Goal: Transaction & Acquisition: Purchase product/service

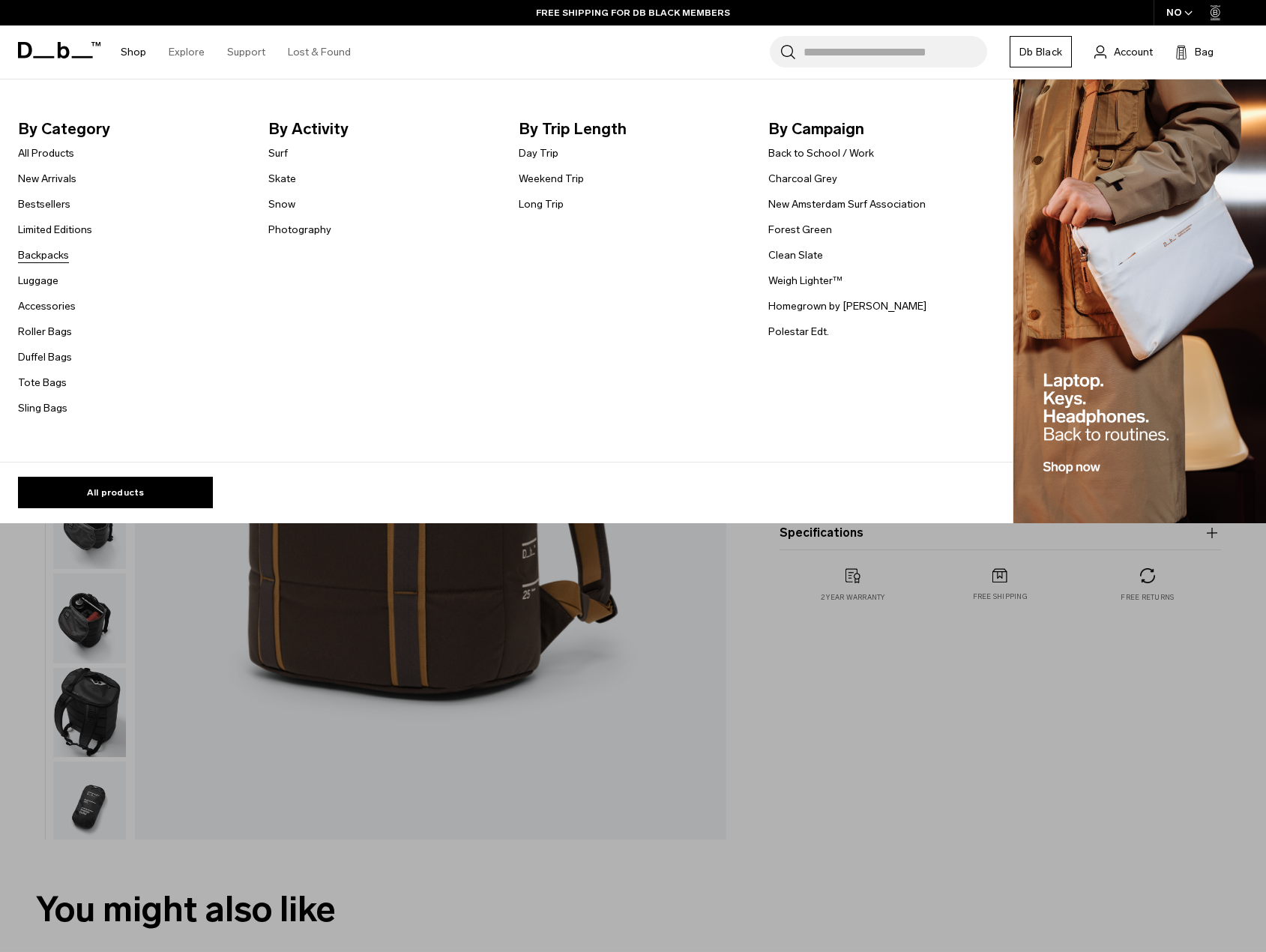
click at [50, 255] on link "Backpacks" at bounding box center [43, 255] width 51 height 16
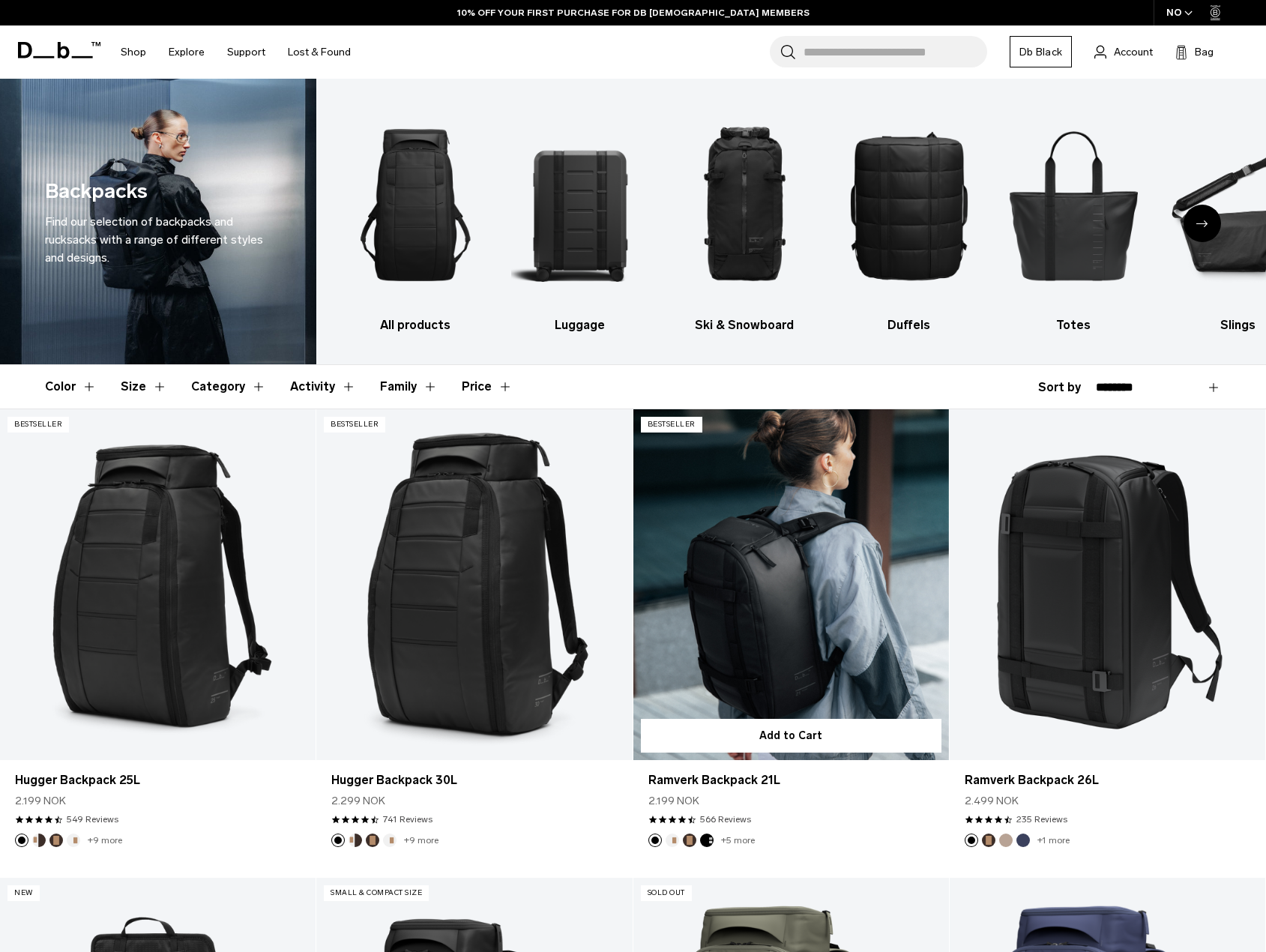
click at [789, 637] on link "Ramverk Backpack 21L" at bounding box center [790, 584] width 316 height 351
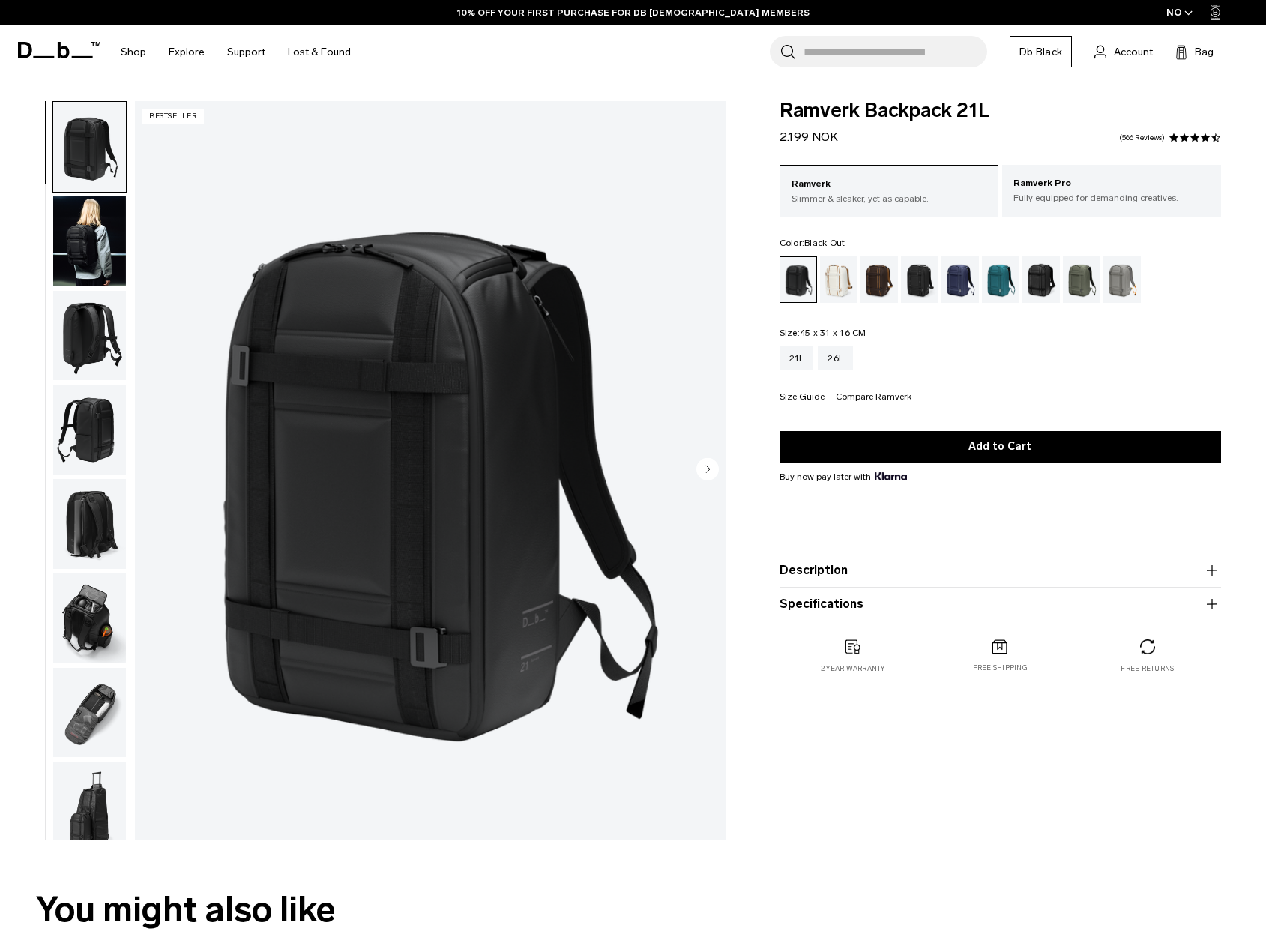
click at [706, 465] on icon "Next slide" at bounding box center [708, 468] width 4 height 7
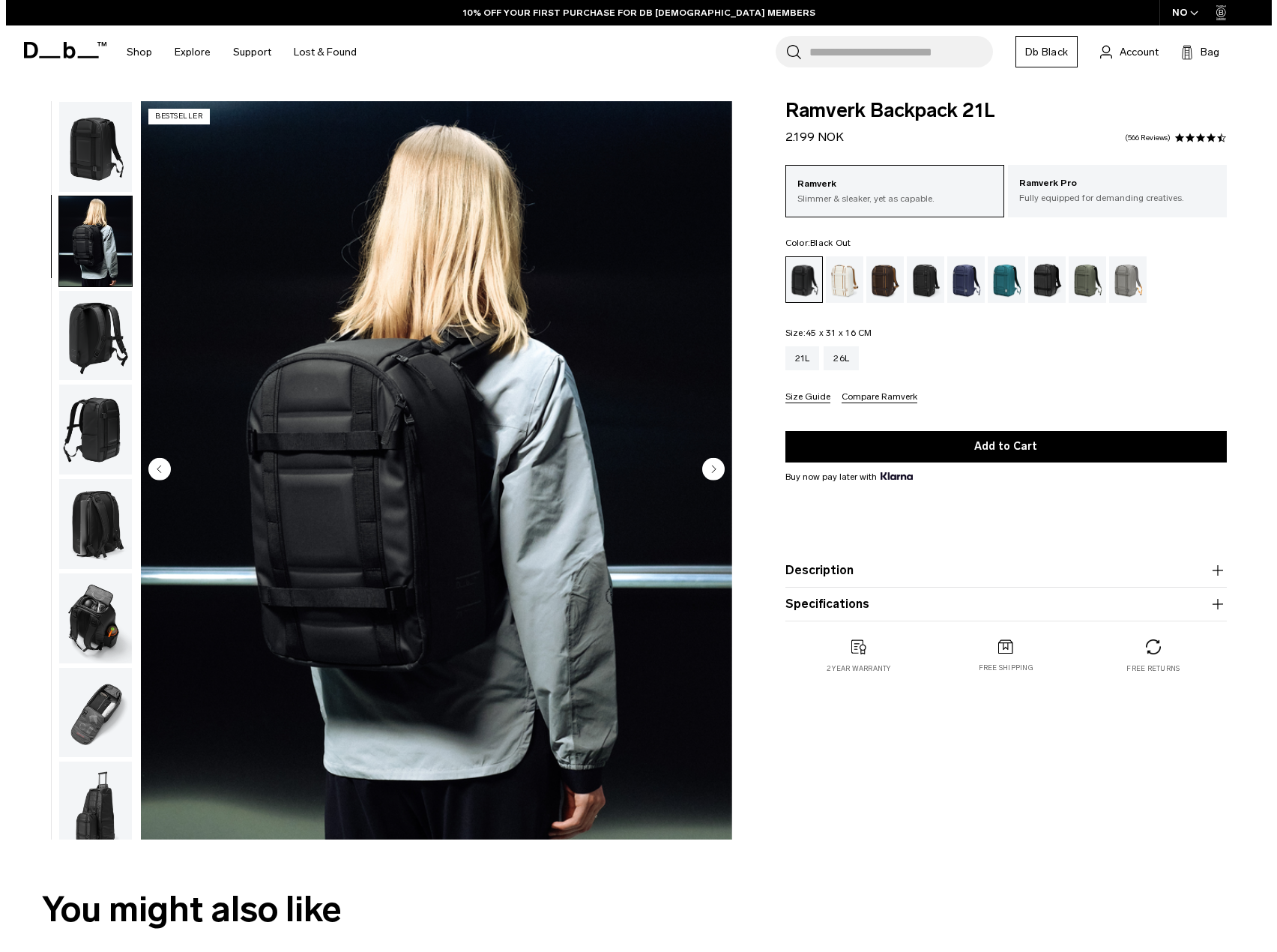
scroll to position [12, 0]
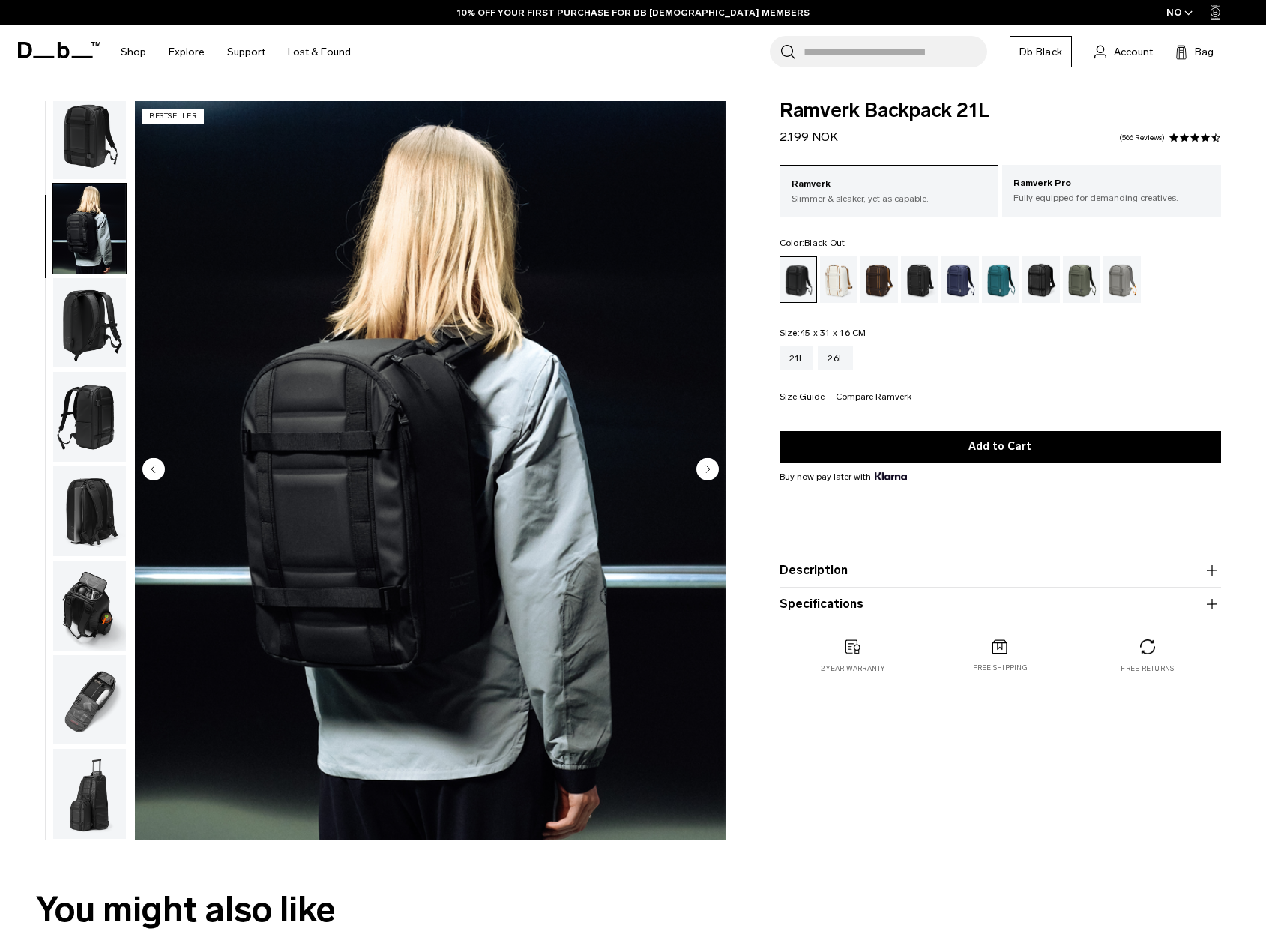
click at [706, 465] on icon "Next slide" at bounding box center [708, 468] width 4 height 7
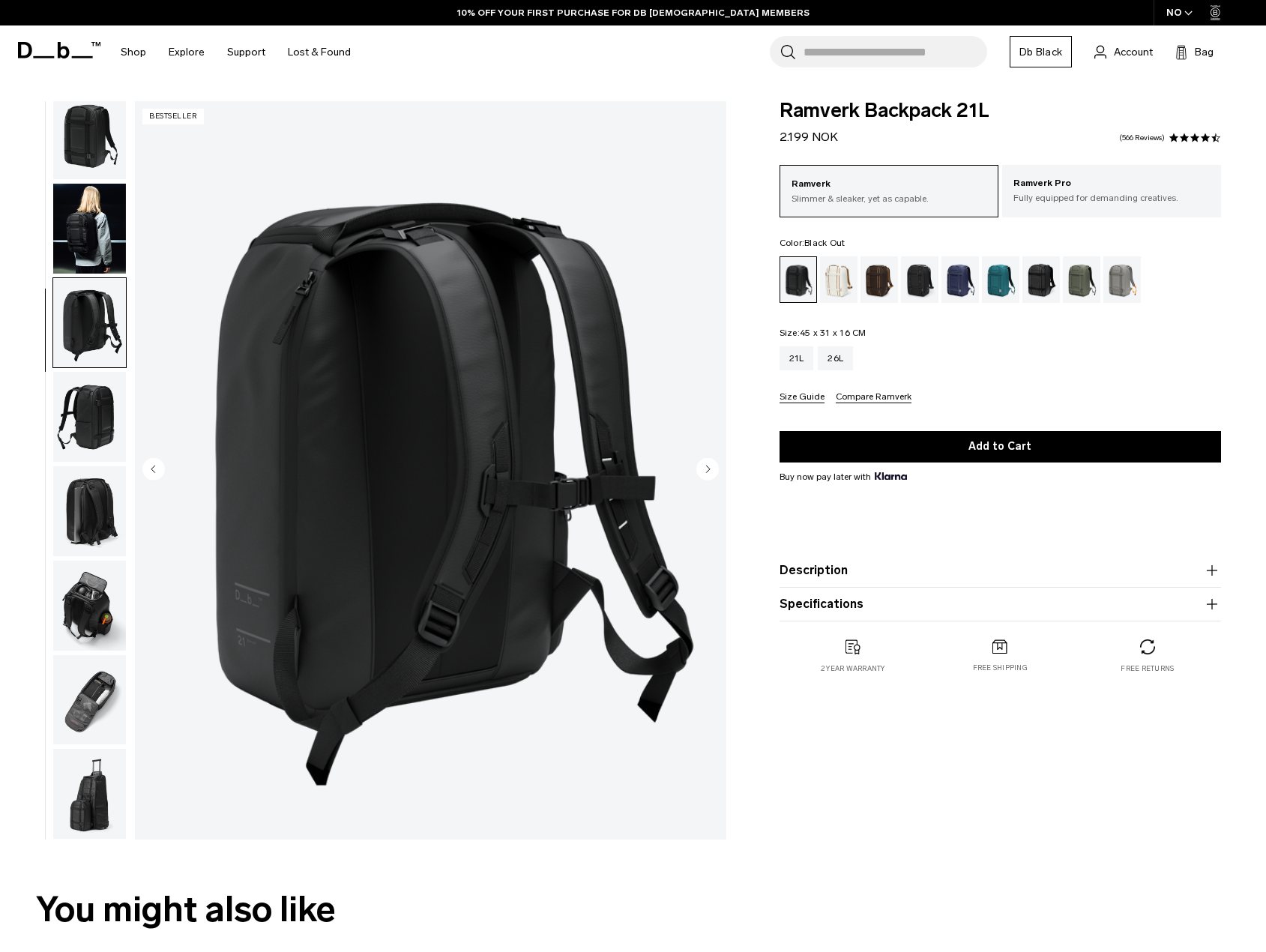
click at [706, 465] on icon "Next slide" at bounding box center [708, 468] width 4 height 7
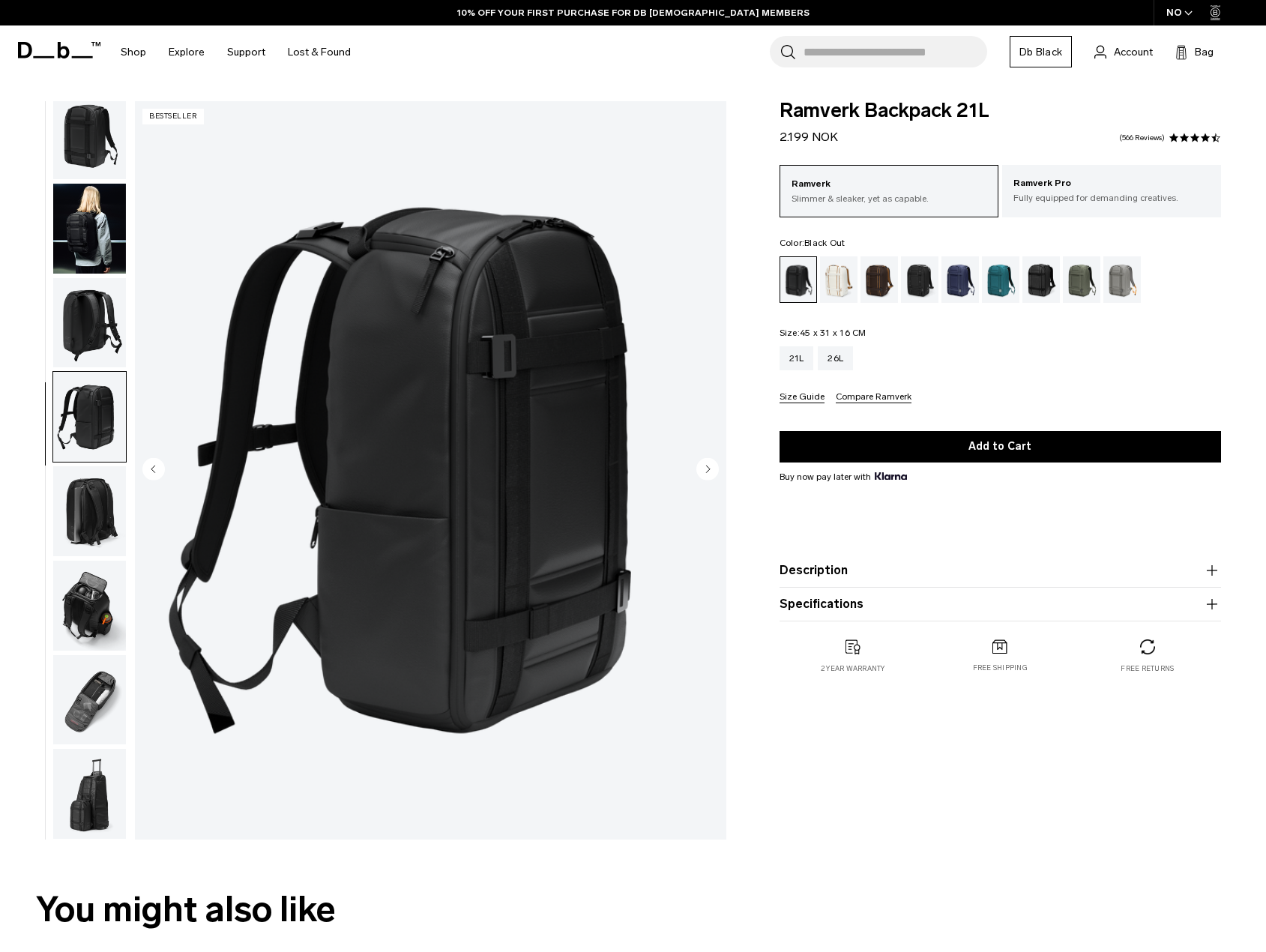
click at [706, 465] on icon "Next slide" at bounding box center [708, 468] width 4 height 7
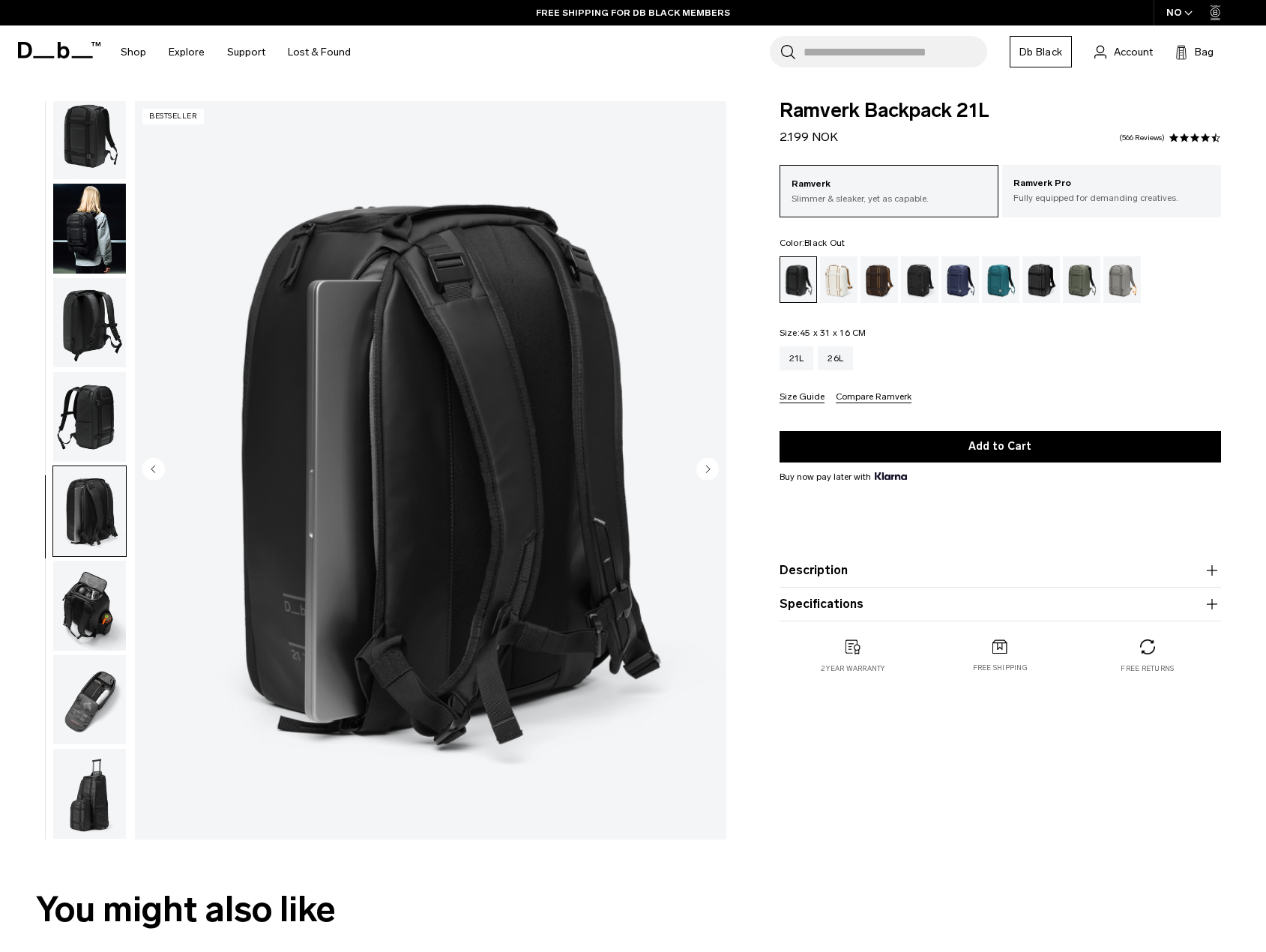
click at [706, 465] on icon "Next slide" at bounding box center [708, 468] width 4 height 7
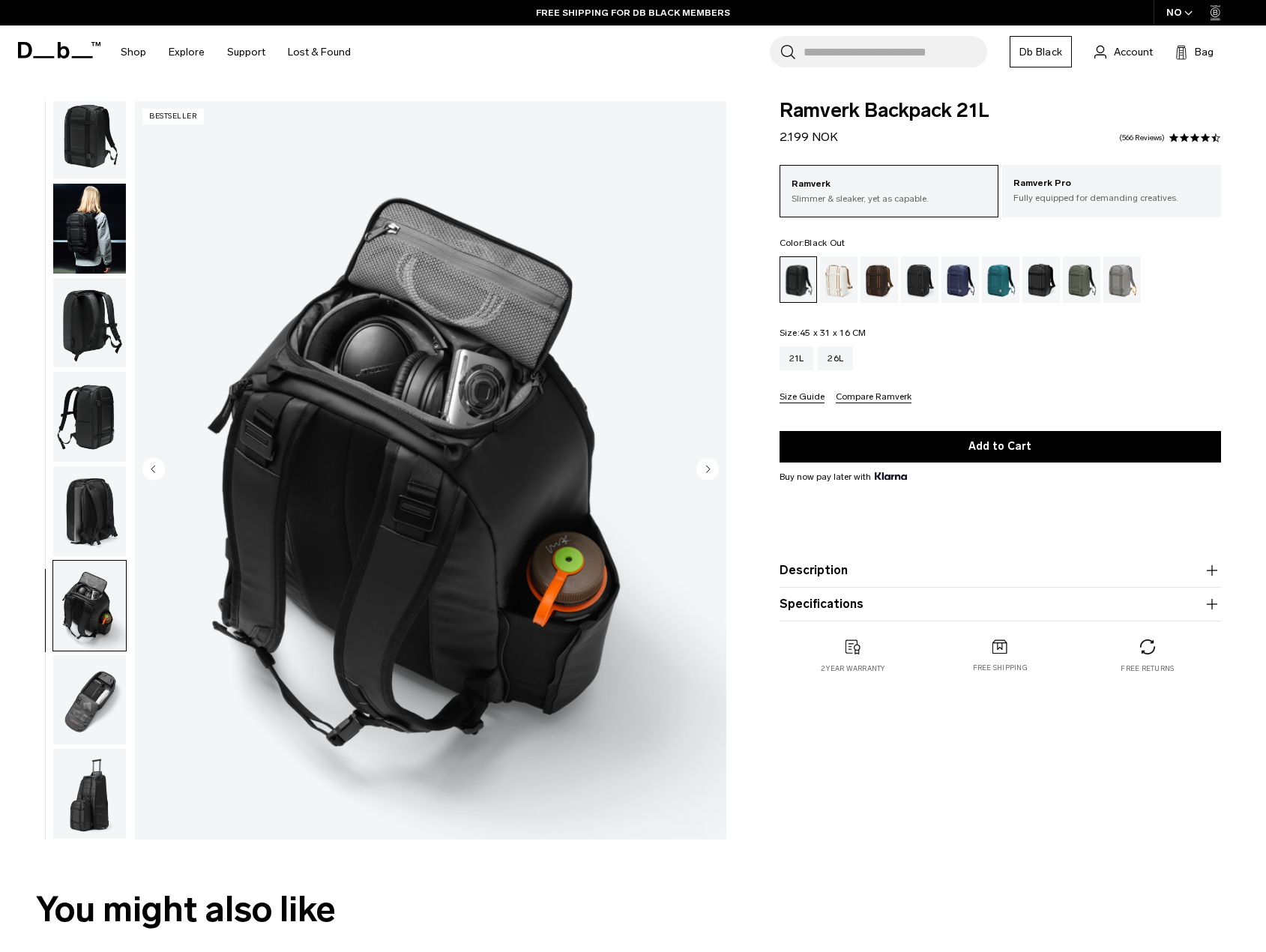
click at [706, 465] on icon "Next slide" at bounding box center [708, 468] width 4 height 7
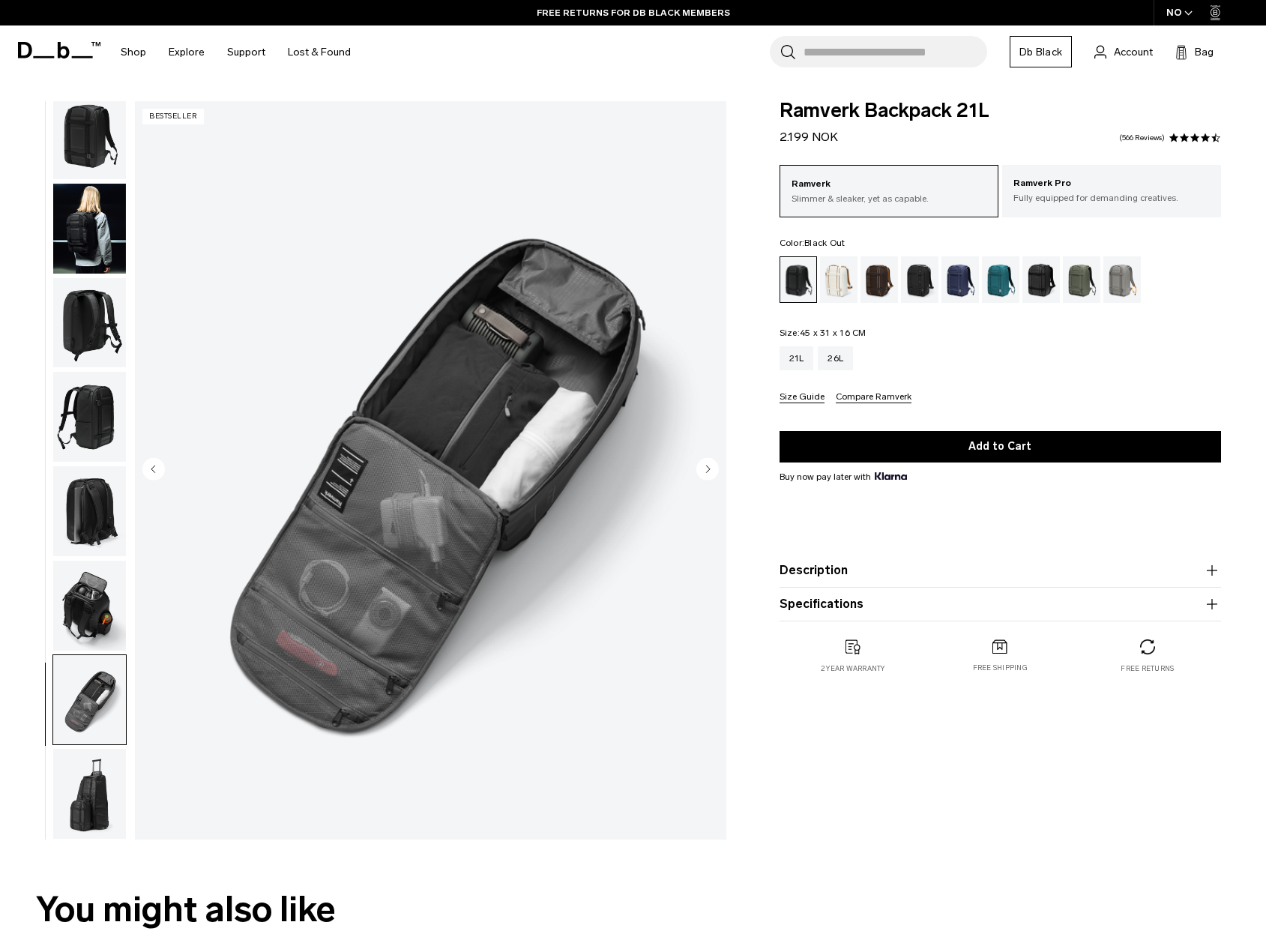
click at [706, 465] on icon "Next slide" at bounding box center [708, 468] width 4 height 7
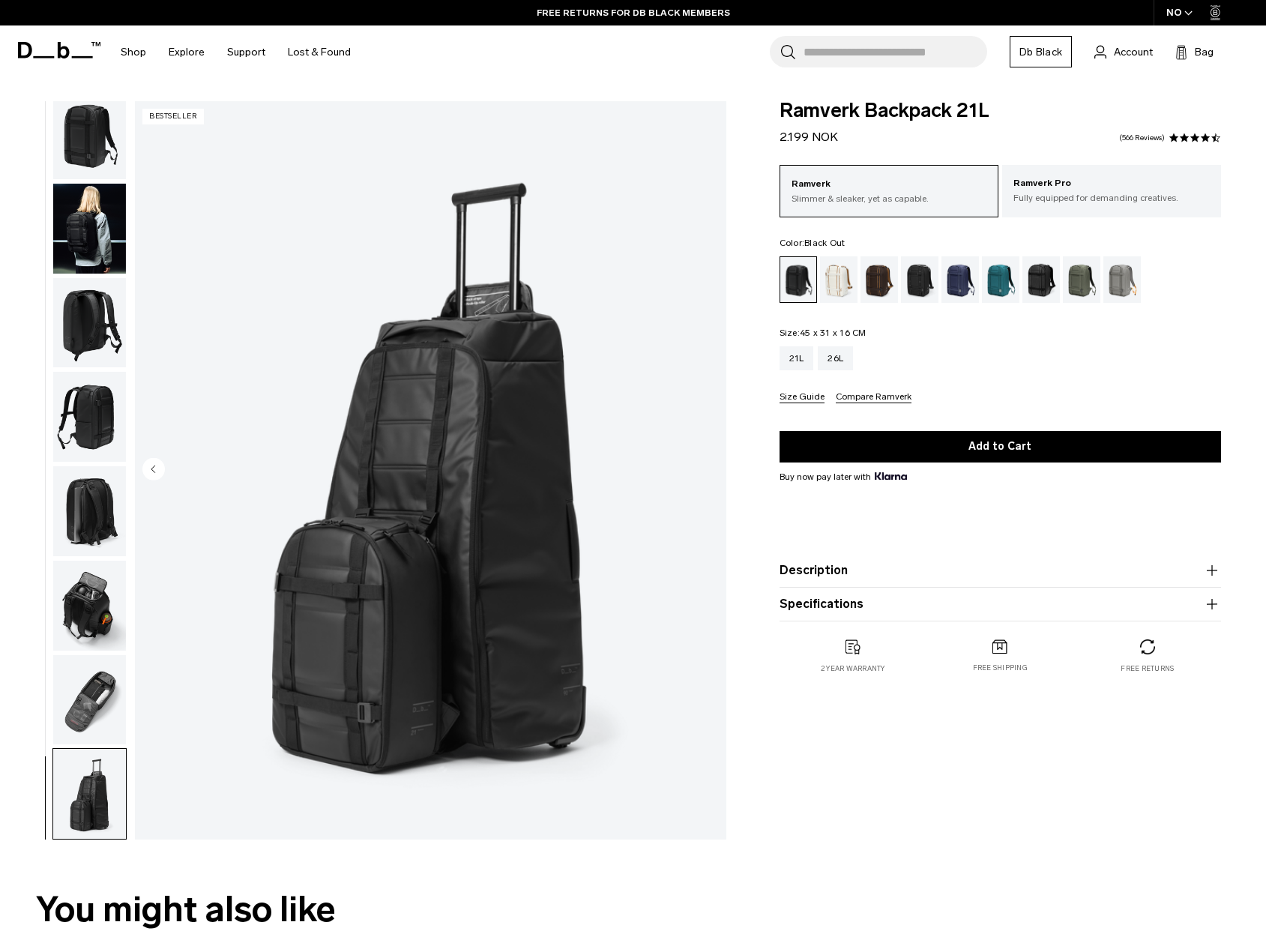
click at [706, 465] on img "8 / 8" at bounding box center [431, 469] width 591 height 738
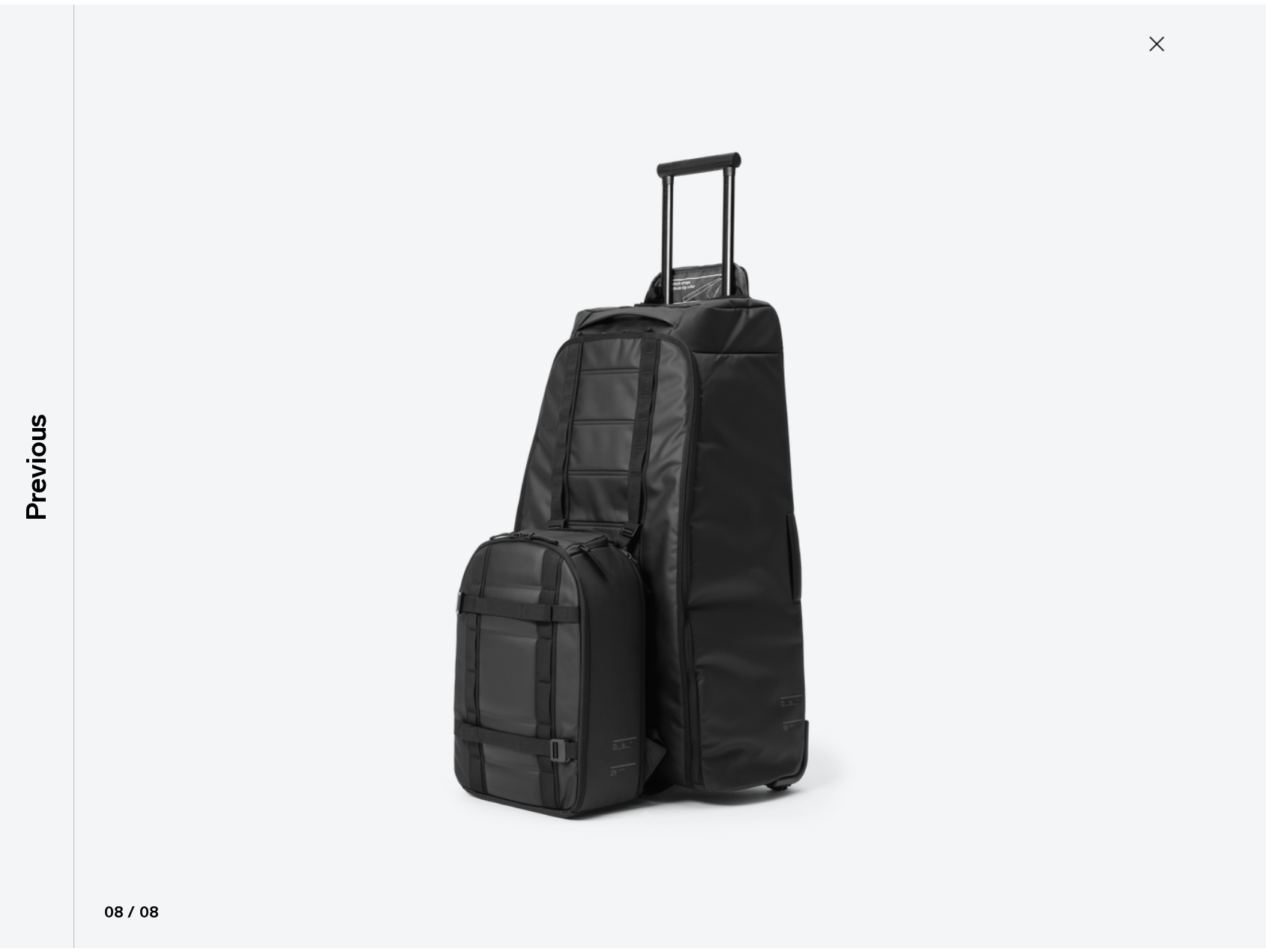
scroll to position [5, 0]
click at [1163, 40] on icon at bounding box center [1166, 39] width 24 height 24
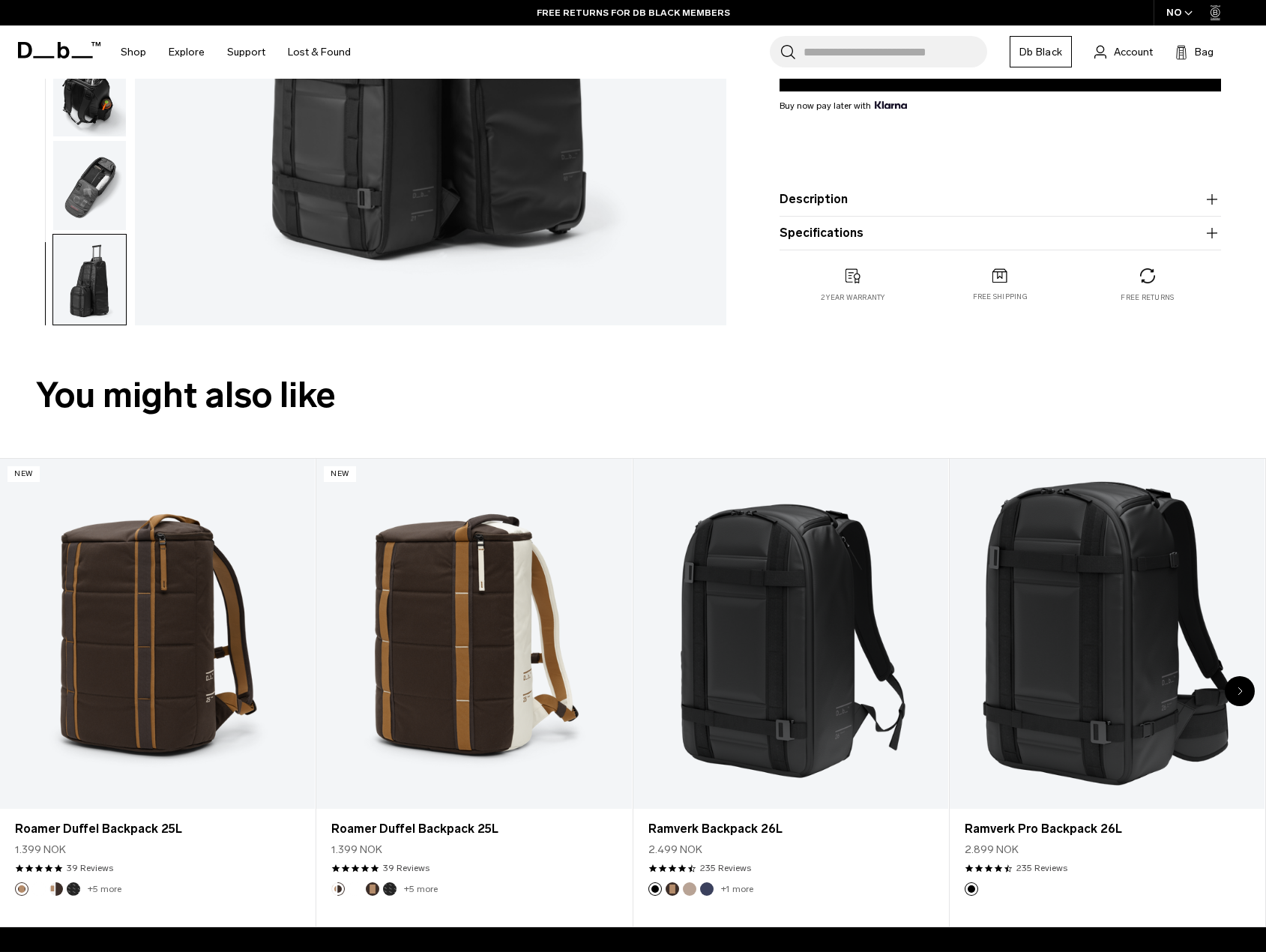
scroll to position [524, 0]
